Goal: Task Accomplishment & Management: Use online tool/utility

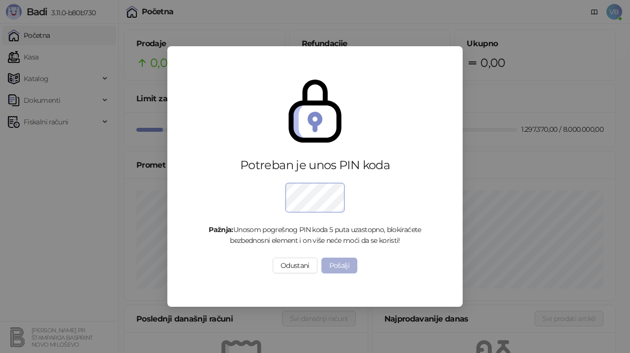
click at [349, 265] on button "Pošalji" at bounding box center [339, 266] width 36 height 16
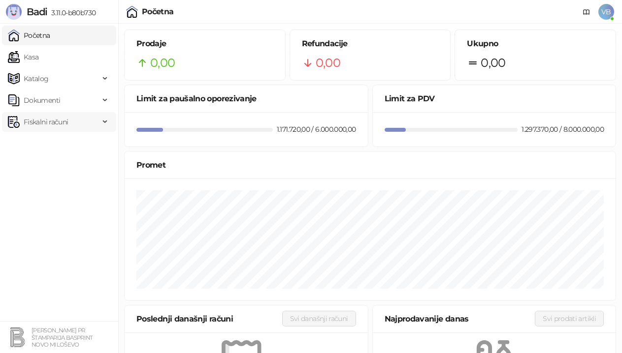
click at [56, 120] on span "Fiskalni računi" at bounding box center [46, 122] width 44 height 20
click at [54, 144] on link "Izdati računi" at bounding box center [39, 144] width 54 height 20
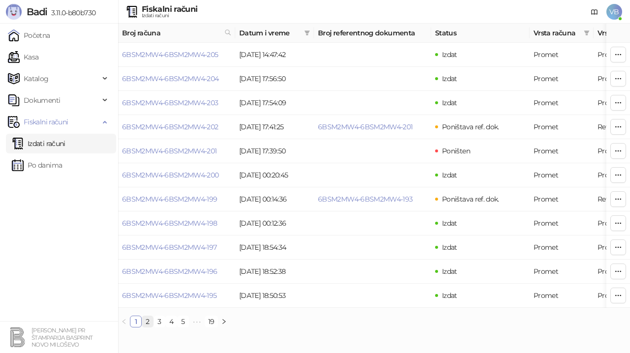
click at [147, 327] on link "2" at bounding box center [147, 322] width 11 height 11
click at [204, 76] on link "6BSM2MW4-6BSM2MW4-193" at bounding box center [169, 78] width 95 height 9
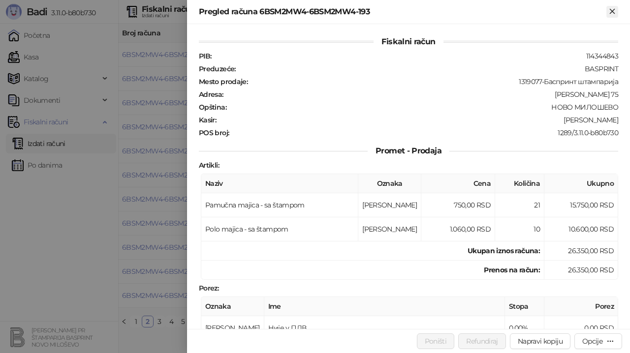
click at [609, 10] on icon "Zatvori" at bounding box center [612, 11] width 9 height 9
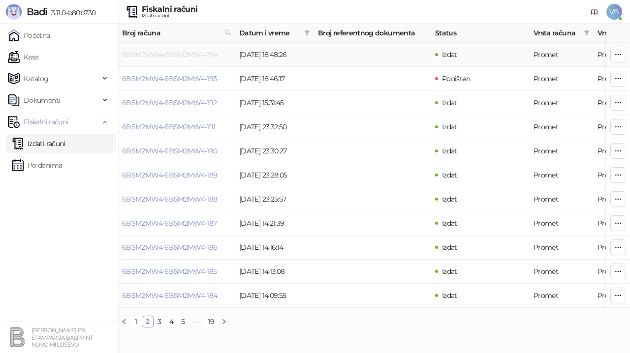
click at [143, 52] on link "6BSM2MW4-6BSM2MW4-194" at bounding box center [170, 54] width 96 height 9
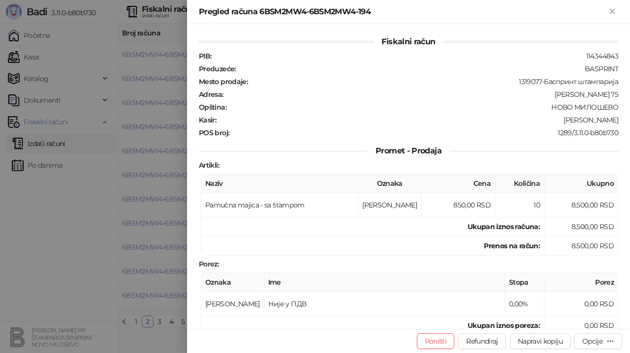
click at [608, 12] on icon "Zatvori" at bounding box center [612, 11] width 9 height 9
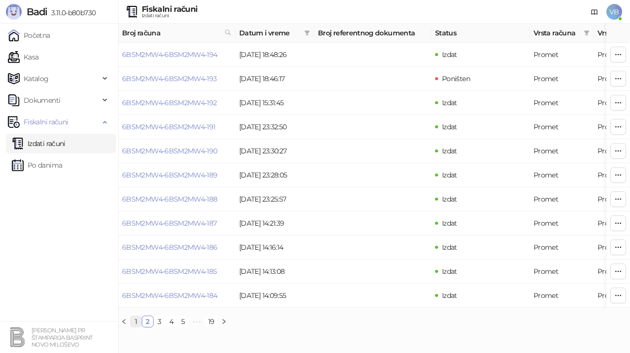
click at [135, 327] on link "1" at bounding box center [135, 322] width 11 height 11
click at [202, 295] on link "6BSM2MW4-6BSM2MW4-195" at bounding box center [169, 295] width 95 height 9
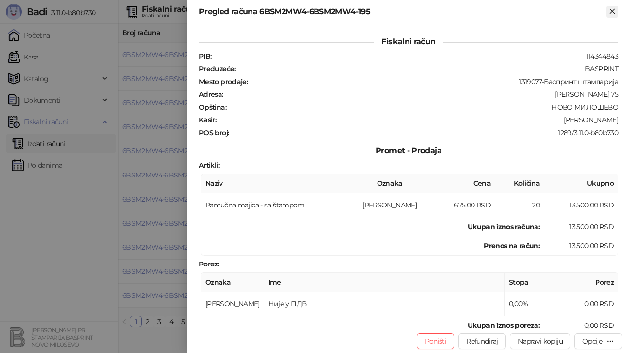
click at [612, 12] on icon "Zatvori" at bounding box center [612, 11] width 4 height 4
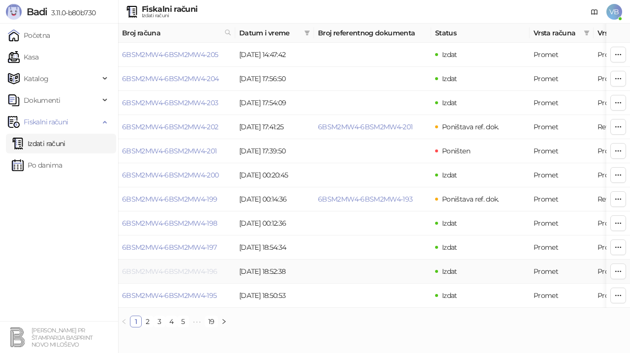
click at [210, 269] on link "6BSM2MW4-6BSM2MW4-196" at bounding box center [170, 271] width 96 height 9
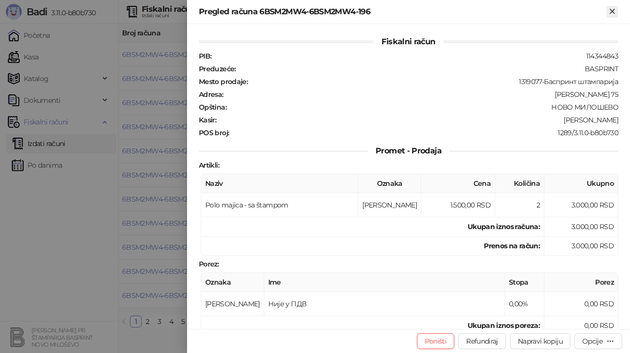
click at [611, 11] on icon "Zatvori" at bounding box center [612, 11] width 9 height 9
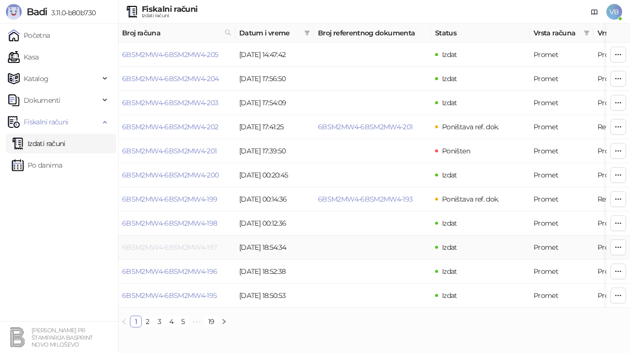
click at [206, 245] on link "6BSM2MW4-6BSM2MW4-197" at bounding box center [169, 247] width 95 height 9
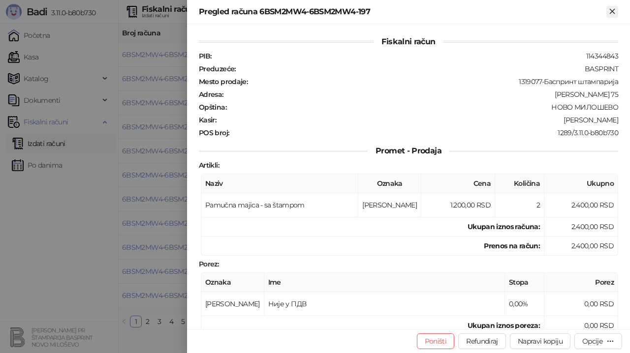
click at [610, 9] on icon "Zatvori" at bounding box center [612, 11] width 4 height 4
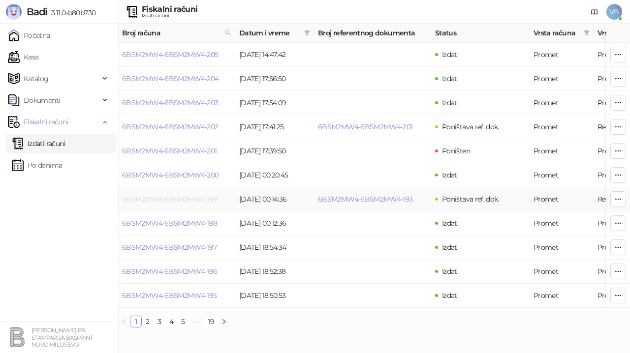
click at [148, 197] on link "6BSM2MW4-6BSM2MW4-199" at bounding box center [170, 199] width 96 height 9
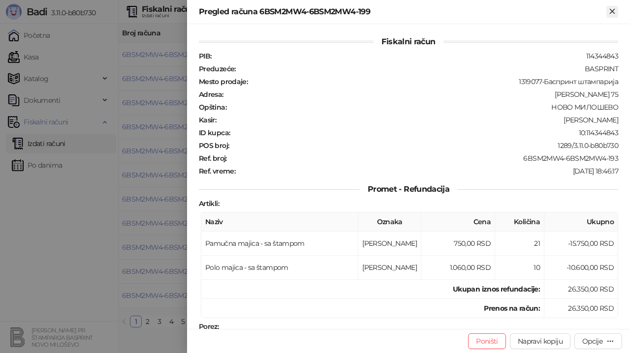
click at [611, 10] on icon "Zatvori" at bounding box center [612, 11] width 4 height 4
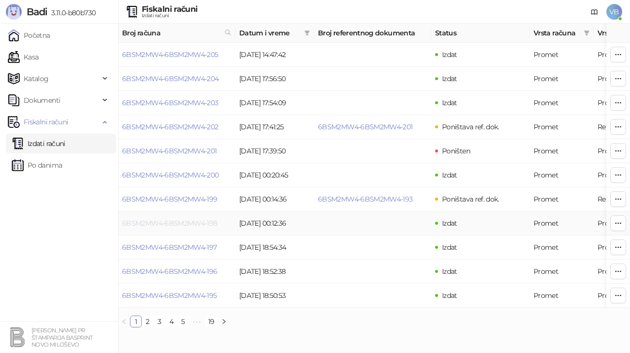
click at [191, 222] on link "6BSM2MW4-6BSM2MW4-198" at bounding box center [170, 223] width 96 height 9
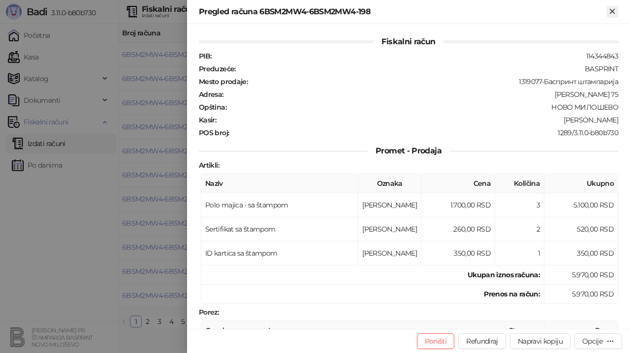
click at [614, 13] on icon "Zatvori" at bounding box center [612, 11] width 4 height 4
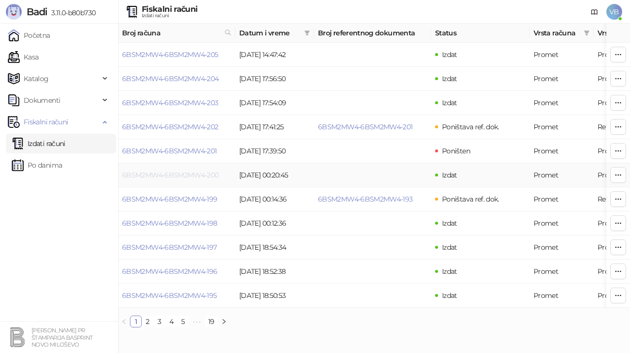
click at [214, 175] on link "6BSM2MW4-6BSM2MW4-200" at bounding box center [170, 175] width 97 height 9
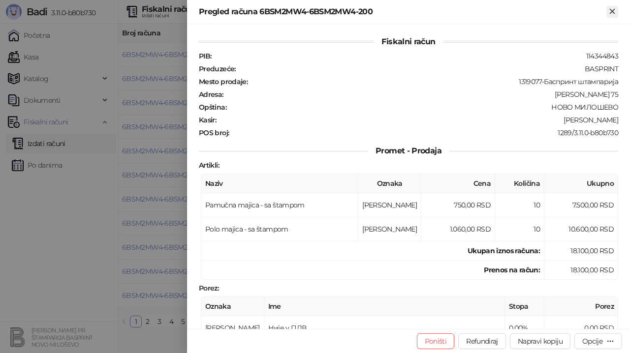
click at [616, 14] on icon "Zatvori" at bounding box center [612, 11] width 9 height 9
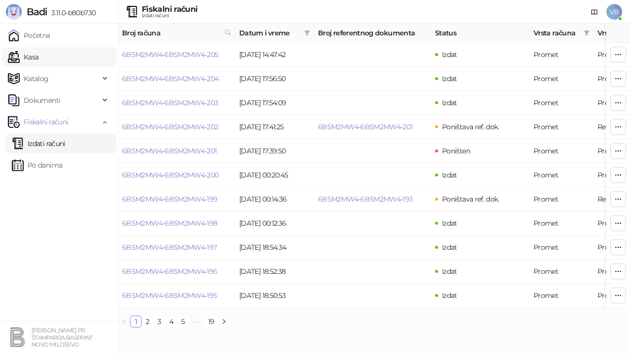
click at [26, 52] on link "Kasa" at bounding box center [23, 57] width 31 height 20
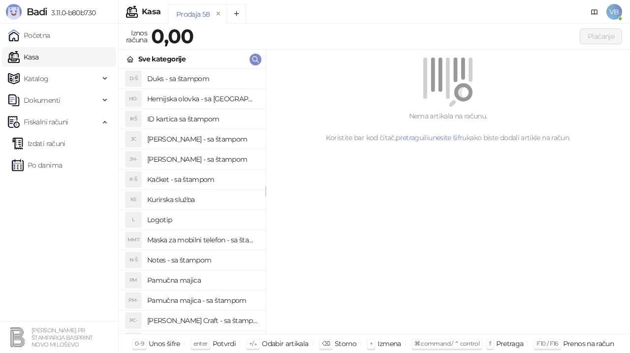
click at [191, 299] on h4 "Pamučna majica - sa štampom" at bounding box center [202, 301] width 110 height 16
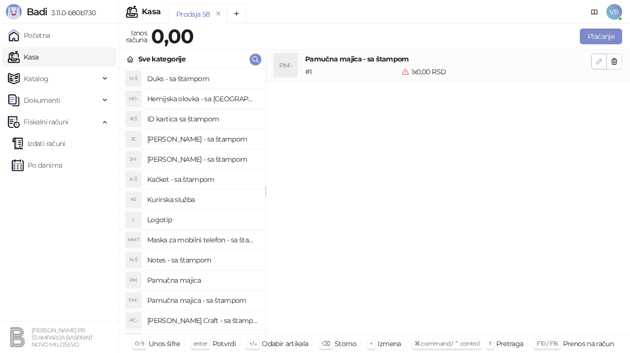
click at [601, 59] on icon "button" at bounding box center [599, 61] width 5 height 5
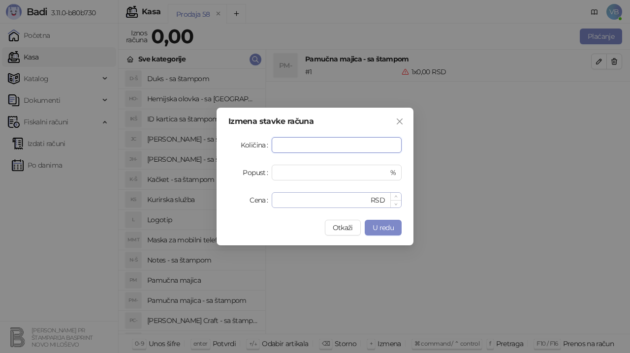
type input "**"
click at [309, 201] on input "*" at bounding box center [323, 200] width 91 height 15
type input "***"
click at [386, 225] on span "U redu" at bounding box center [383, 227] width 21 height 9
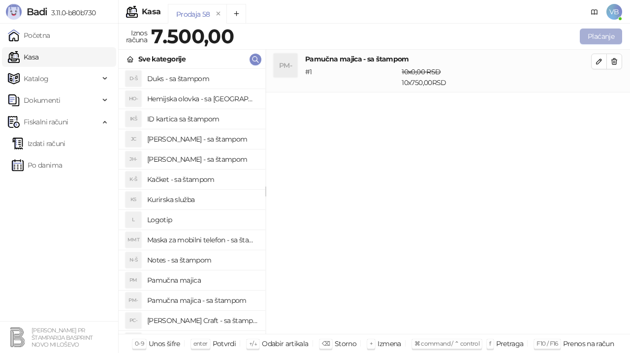
click at [598, 37] on button "Plaćanje" at bounding box center [601, 37] width 42 height 16
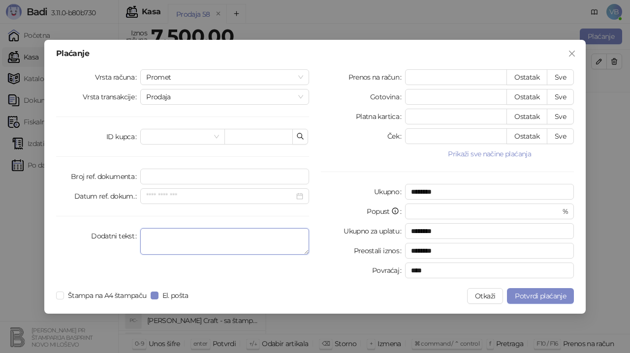
click at [161, 238] on textarea "Dodatni tekst" at bounding box center [224, 241] width 169 height 27
type textarea "**********"
click at [564, 79] on button "Sve" at bounding box center [560, 77] width 27 height 16
type input "****"
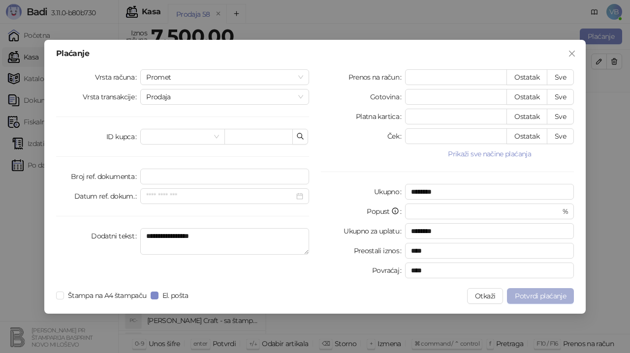
click at [536, 297] on span "Potvrdi plaćanje" at bounding box center [540, 296] width 51 height 9
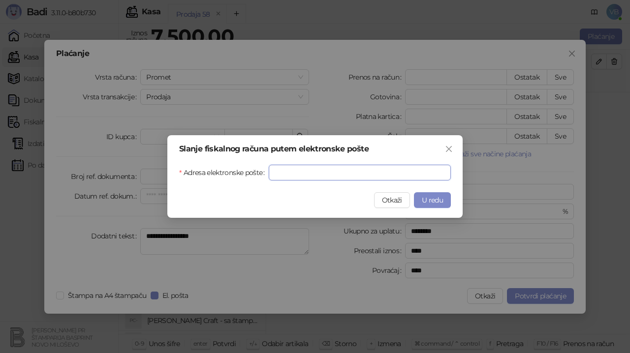
click at [276, 171] on input "Adresa elektronske pošte" at bounding box center [360, 173] width 182 height 16
type input "**********"
click at [435, 194] on button "U redu" at bounding box center [432, 200] width 37 height 16
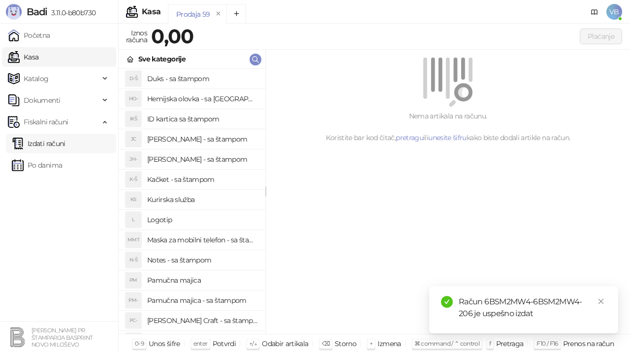
click at [45, 146] on link "Izdati računi" at bounding box center [39, 144] width 54 height 20
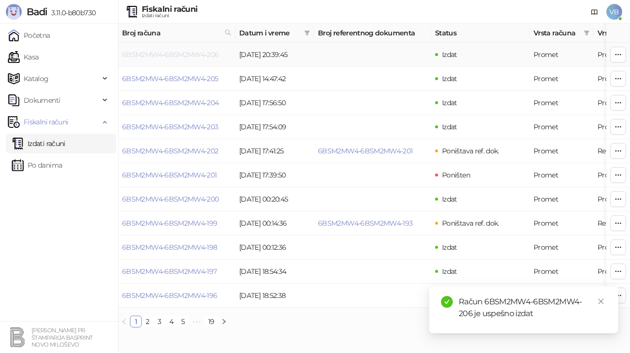
click at [184, 55] on link "6BSM2MW4-6BSM2MW4-206" at bounding box center [170, 54] width 97 height 9
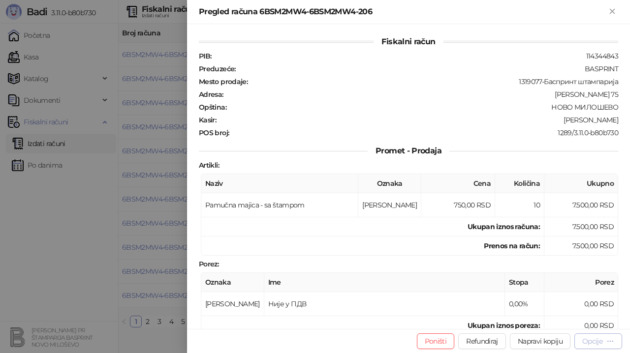
click at [592, 341] on div "Opcije" at bounding box center [592, 341] width 20 height 9
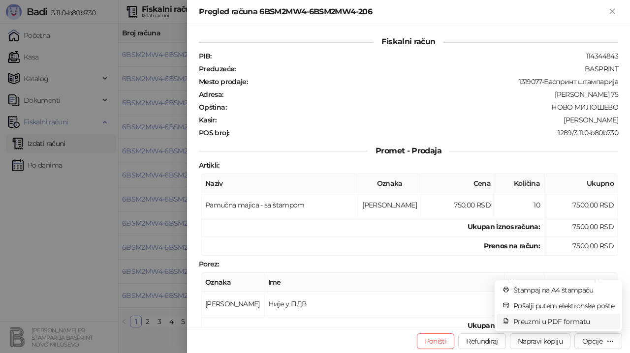
click at [545, 321] on span "Preuzmi u PDF formatu" at bounding box center [563, 322] width 101 height 11
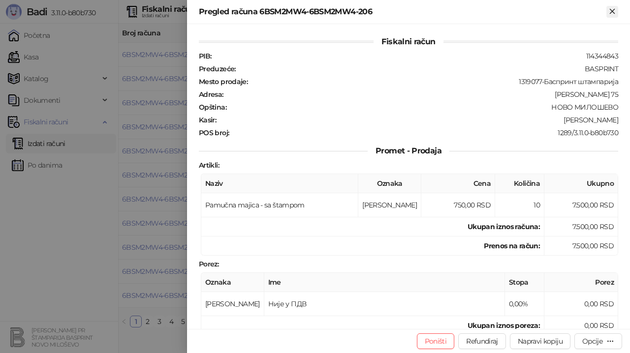
click at [613, 12] on icon "Zatvori" at bounding box center [612, 11] width 9 height 9
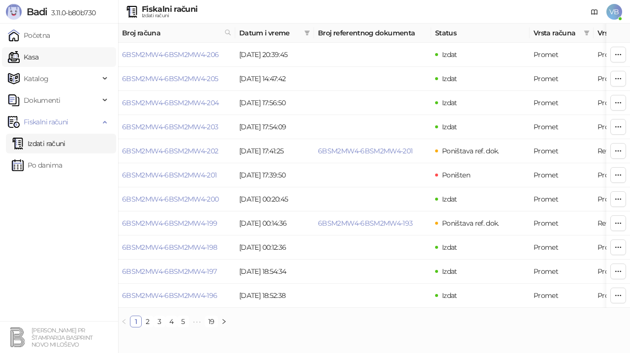
click at [38, 57] on link "Kasa" at bounding box center [23, 57] width 31 height 20
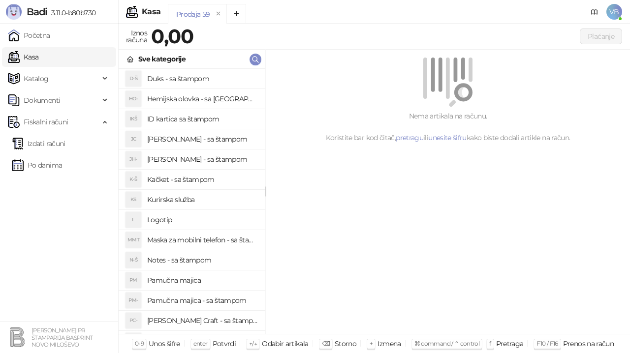
click at [200, 300] on h4 "Pamučna majica - sa štampom" at bounding box center [202, 301] width 110 height 16
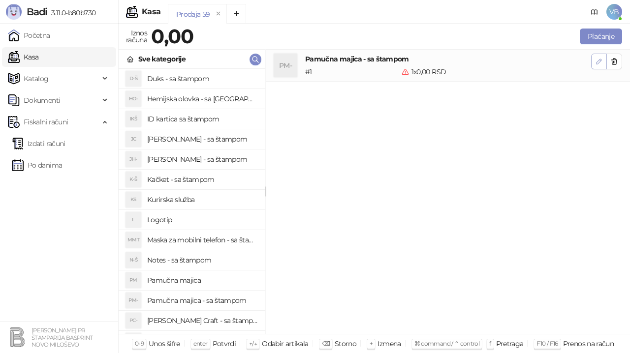
click at [599, 64] on icon "button" at bounding box center [599, 62] width 8 height 8
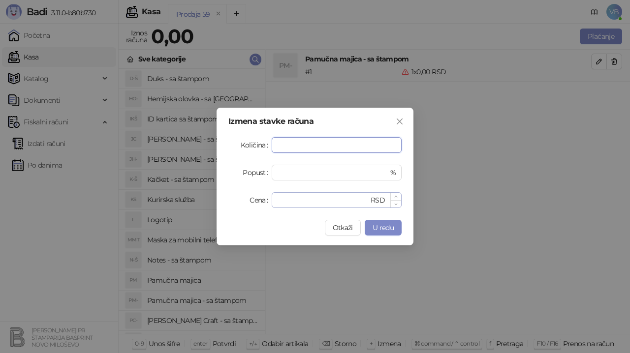
type input "**"
click at [311, 200] on input "*" at bounding box center [323, 200] width 91 height 15
type input "***"
click at [388, 231] on span "U redu" at bounding box center [383, 227] width 21 height 9
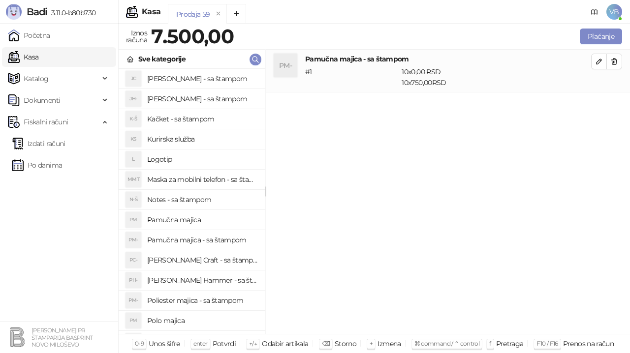
scroll to position [56, 0]
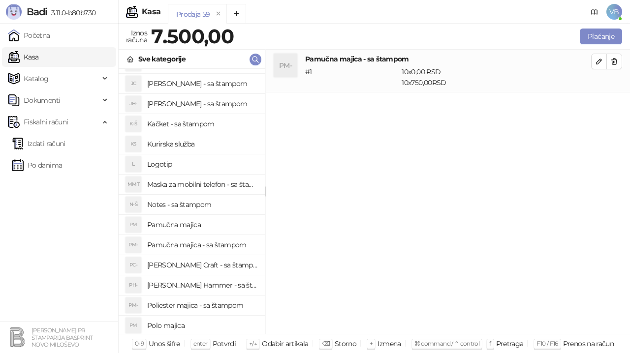
drag, startPoint x: 255, startPoint y: 225, endPoint x: 252, endPoint y: 257, distance: 32.1
click at [252, 257] on div "D-Š Duks - sa štampom HO- Hemijska olovka - sa štampom IKŠ ID kartica sa štampo…" at bounding box center [192, 201] width 147 height 265
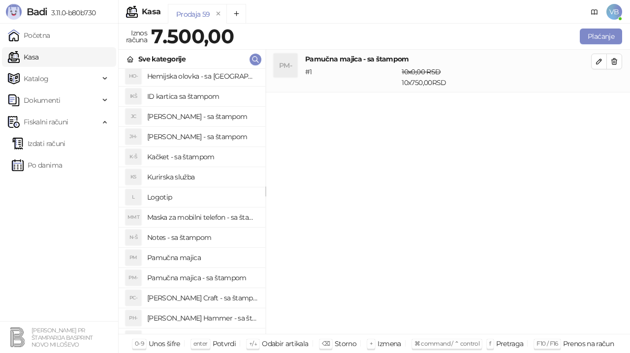
scroll to position [0, 0]
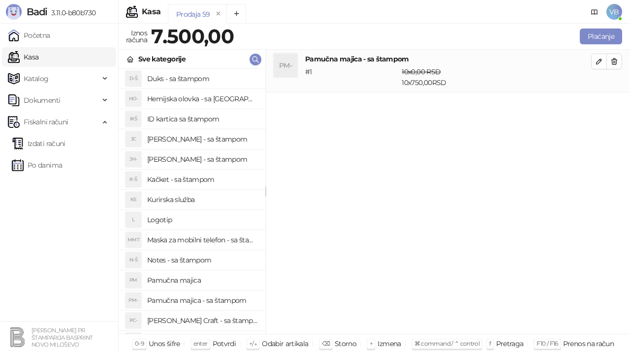
click at [196, 77] on h4 "Duks - sa štampom" at bounding box center [202, 79] width 110 height 16
click at [600, 105] on icon "button" at bounding box center [599, 104] width 5 height 5
type input "*"
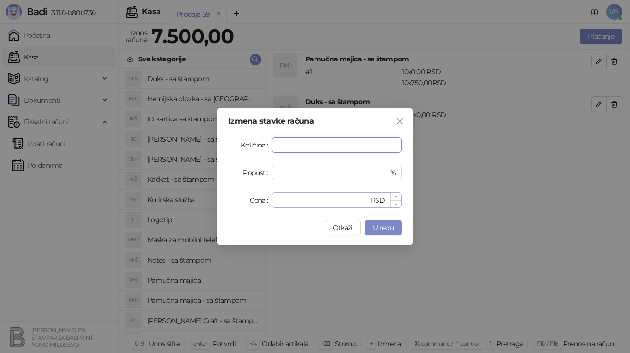
type input "*"
click at [301, 201] on input "*" at bounding box center [323, 200] width 91 height 15
type input "****"
click at [380, 227] on span "U redu" at bounding box center [383, 227] width 21 height 9
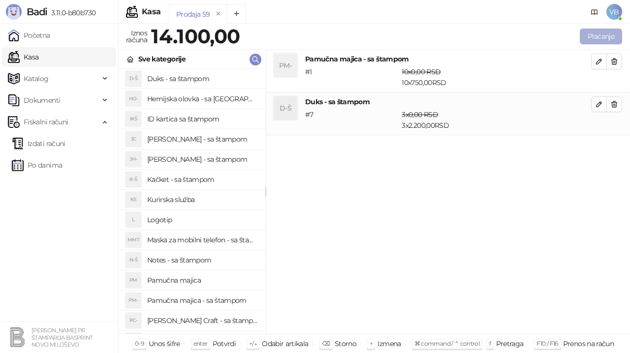
click at [598, 38] on button "Plaćanje" at bounding box center [601, 37] width 42 height 16
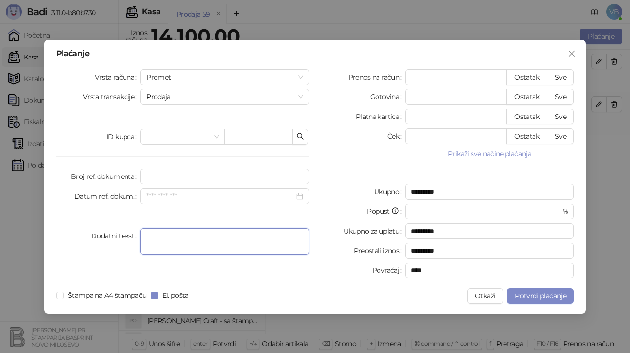
click at [166, 235] on textarea "Dodatni tekst" at bounding box center [224, 241] width 169 height 27
type textarea "**********"
click at [561, 77] on button "Sve" at bounding box center [560, 77] width 27 height 16
type input "*****"
type input "****"
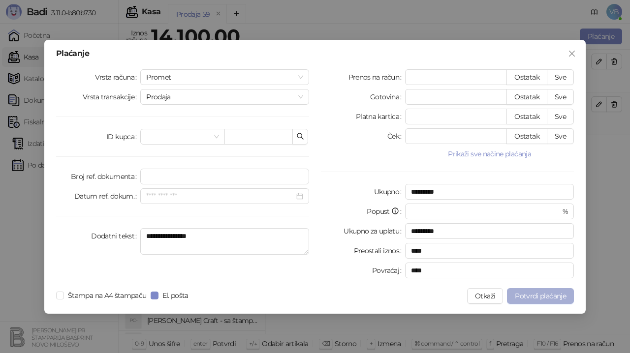
click at [541, 297] on span "Potvrdi plaćanje" at bounding box center [540, 296] width 51 height 9
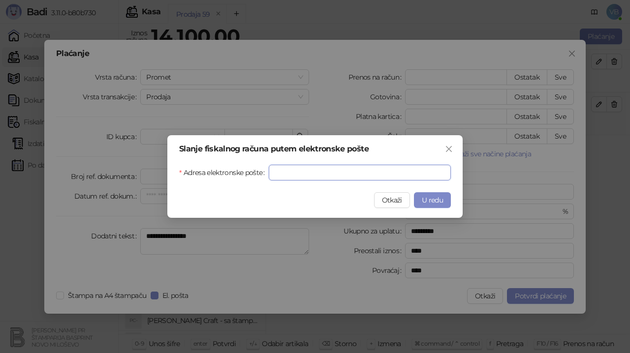
click at [278, 169] on input "Adresa elektronske pošte" at bounding box center [360, 173] width 182 height 16
type input "**********"
click at [425, 200] on span "U redu" at bounding box center [432, 200] width 21 height 9
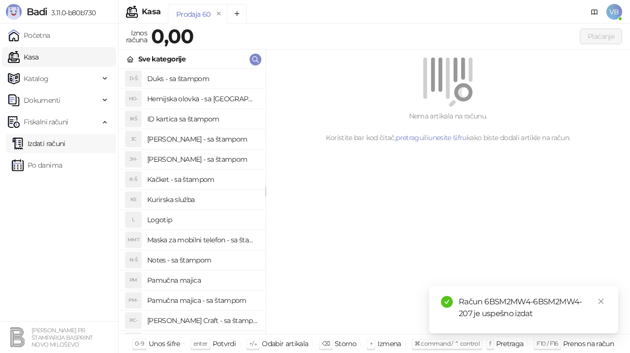
click at [50, 142] on link "Izdati računi" at bounding box center [39, 144] width 54 height 20
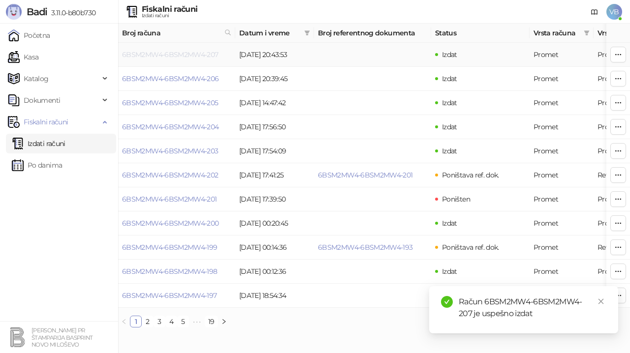
click at [204, 52] on link "6BSM2MW4-6BSM2MW4-207" at bounding box center [170, 54] width 96 height 9
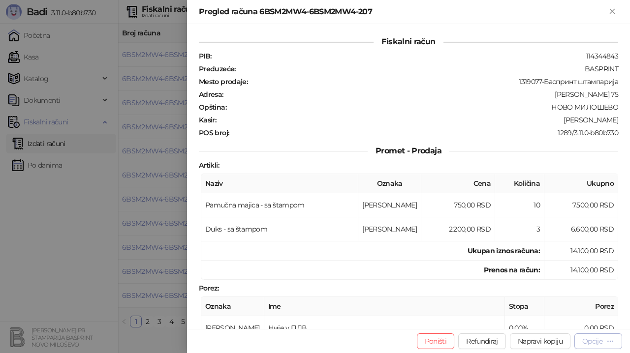
click at [593, 340] on div "Opcije" at bounding box center [592, 341] width 20 height 9
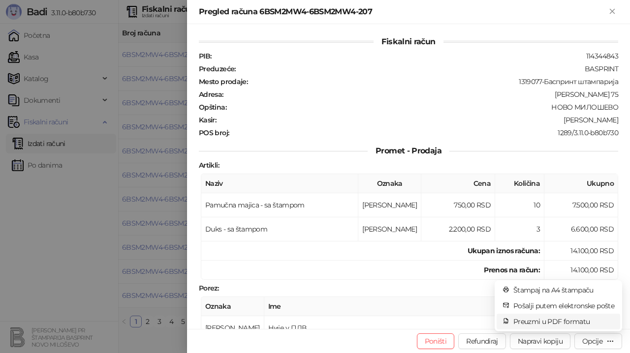
click at [559, 322] on span "Preuzmi u PDF formatu" at bounding box center [563, 322] width 101 height 11
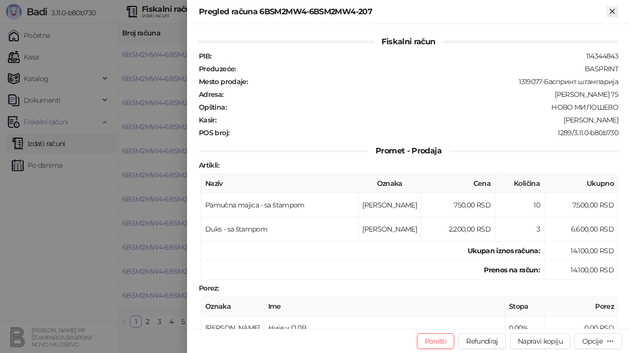
click at [609, 11] on icon "Zatvori" at bounding box center [612, 11] width 9 height 9
